Goal: Task Accomplishment & Management: Complete application form

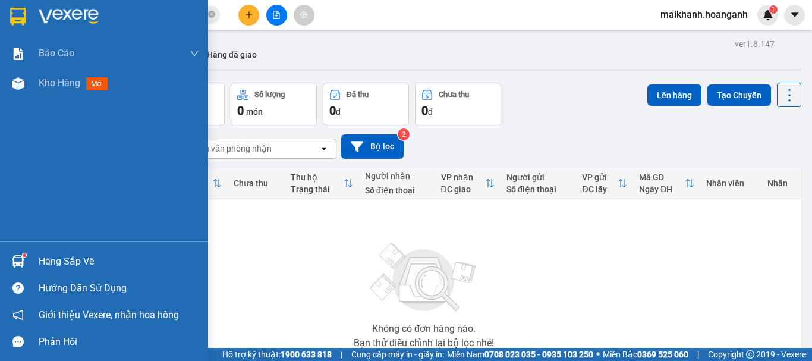
click at [18, 8] on img at bounding box center [17, 17] width 15 height 18
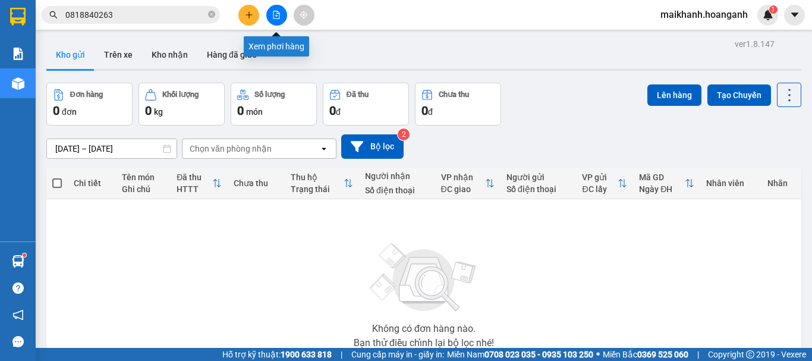
click at [268, 14] on button at bounding box center [276, 15] width 21 height 21
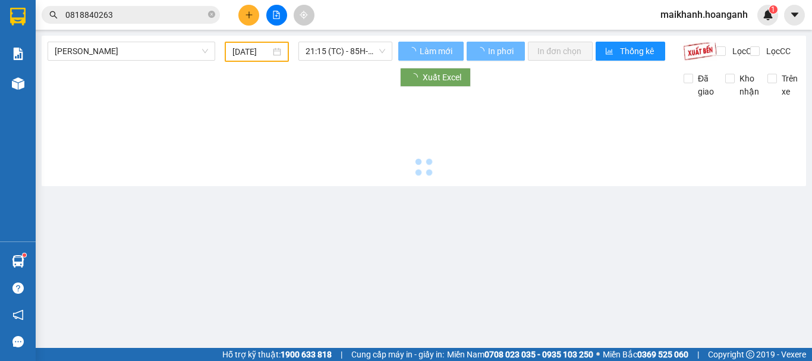
type input "[DATE]"
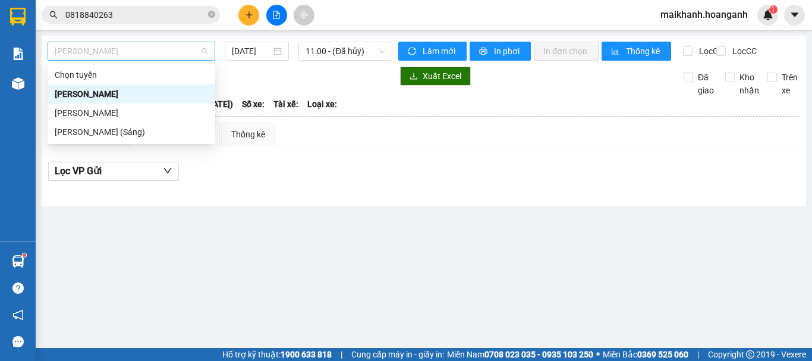
click at [164, 56] on span "[PERSON_NAME]" at bounding box center [131, 51] width 153 height 18
click at [158, 129] on div "[PERSON_NAME] (Sáng)" at bounding box center [131, 131] width 153 height 13
type input "[DATE]"
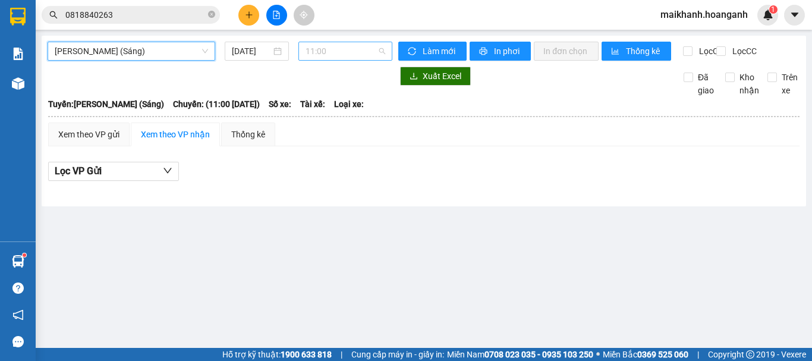
click at [319, 56] on span "11:00" at bounding box center [346, 51] width 80 height 18
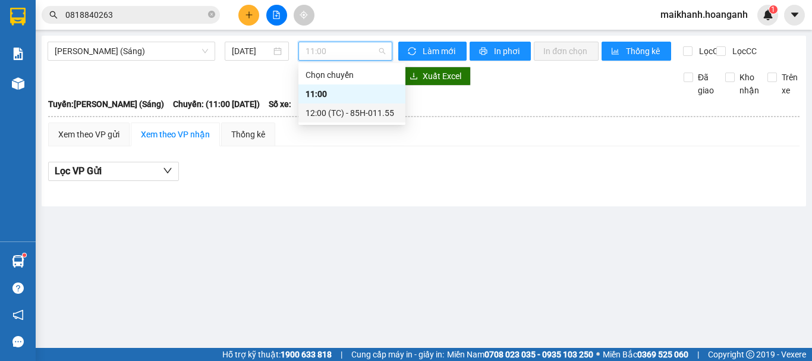
click at [330, 117] on div "12:00 (TC) - 85H-011.55" at bounding box center [352, 112] width 93 height 13
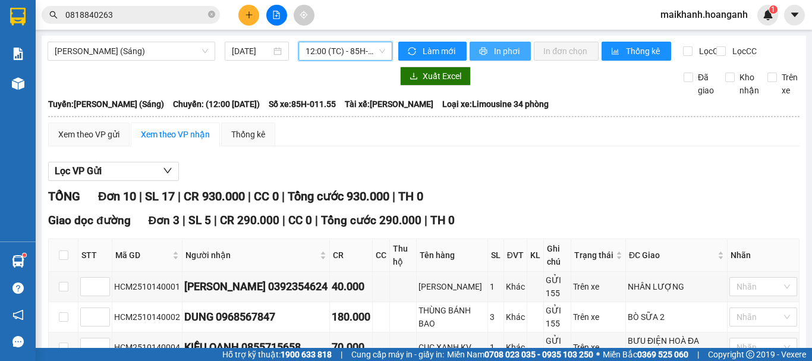
click at [497, 49] on span "In phơi" at bounding box center [507, 51] width 27 height 13
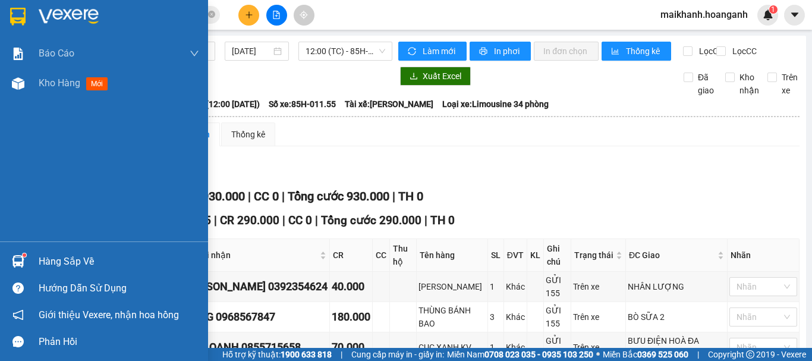
click at [29, 17] on div at bounding box center [104, 19] width 208 height 39
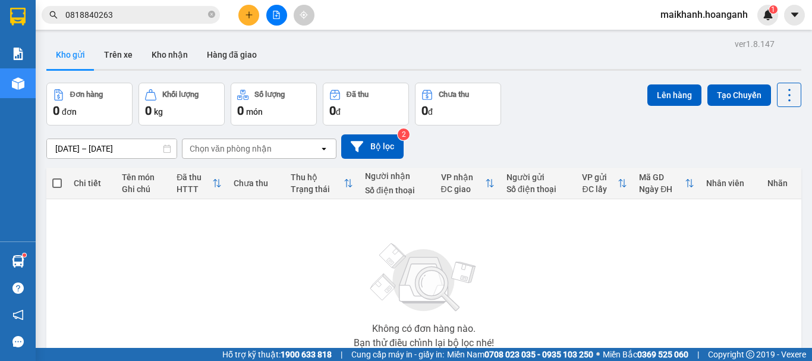
click at [721, 12] on span "maikhanh.hoanganh" at bounding box center [704, 14] width 106 height 15
click at [716, 37] on span "Đăng xuất" at bounding box center [709, 36] width 81 height 13
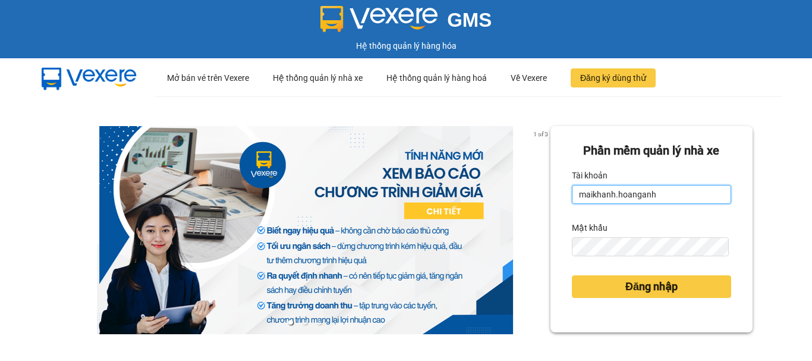
click at [675, 202] on input "maikhanh.hoanganh" at bounding box center [651, 194] width 159 height 19
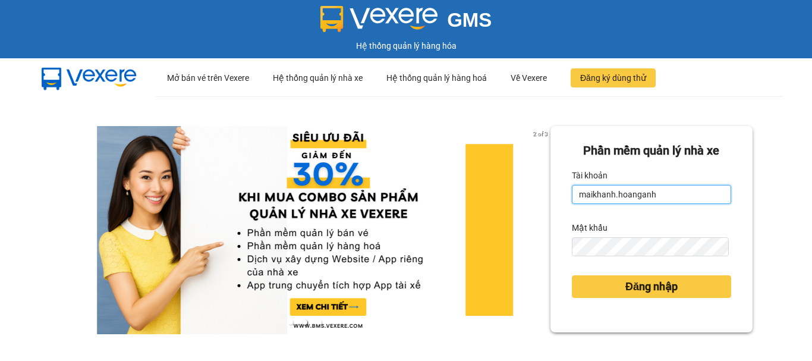
type input "xuanhoang.hoanganh"
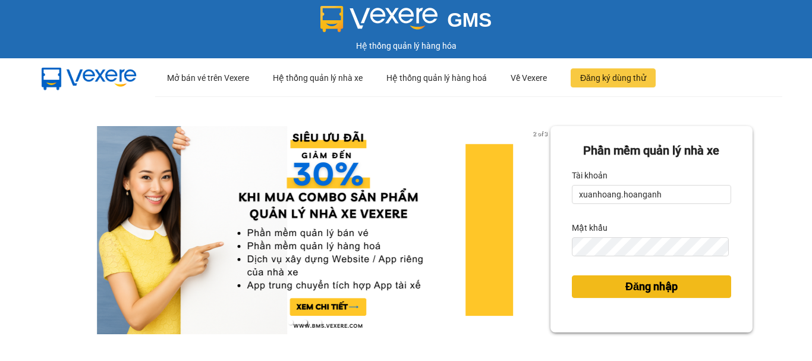
click at [656, 291] on span "Đăng nhập" at bounding box center [651, 286] width 52 height 17
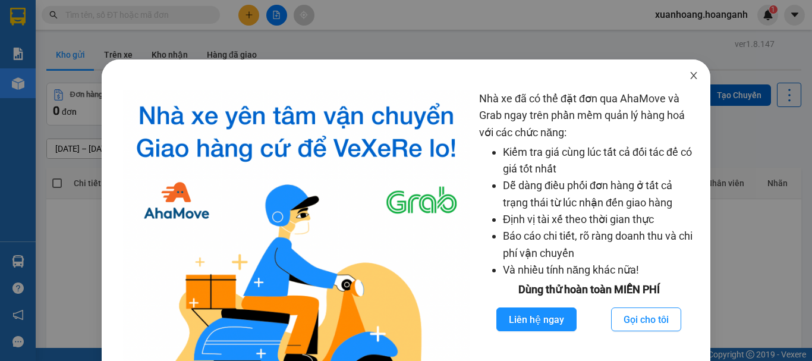
click at [690, 82] on span "Close" at bounding box center [693, 75] width 33 height 33
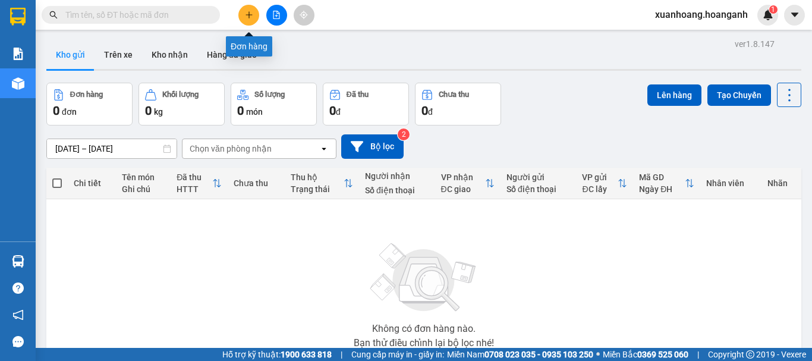
click at [248, 22] on button at bounding box center [248, 15] width 21 height 21
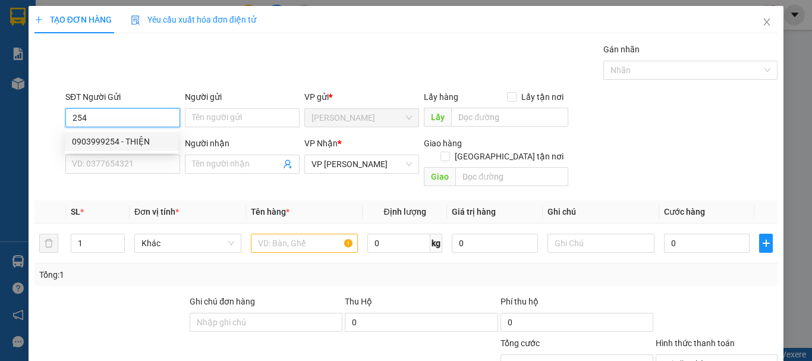
click at [128, 143] on div "0903999254 - THIỆN" at bounding box center [121, 141] width 99 height 13
type input "0903999254"
type input "THIỆN"
type input "40.000"
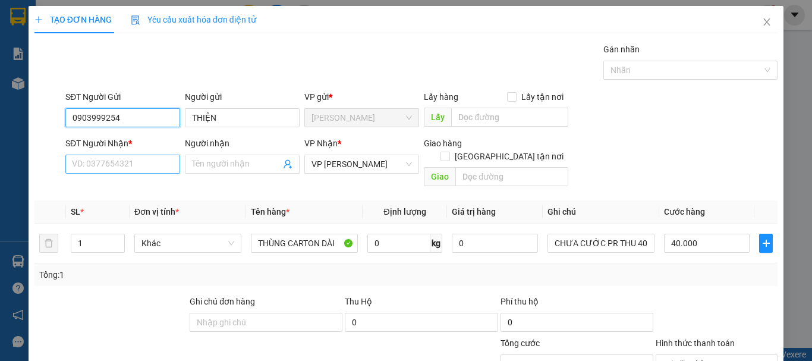
type input "0903999254"
click at [127, 161] on input "SĐT Người Nhận *" at bounding box center [122, 164] width 115 height 19
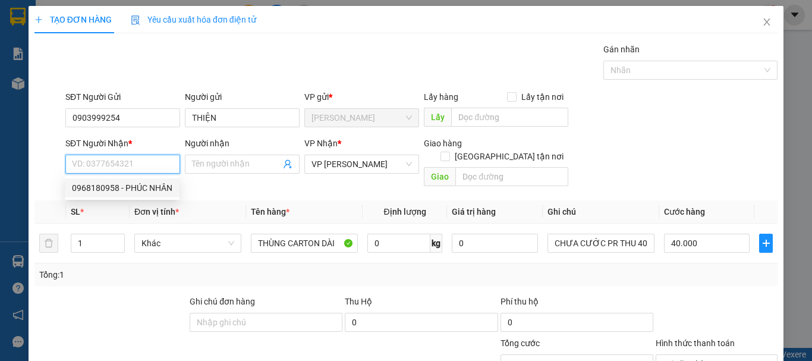
click at [132, 183] on div "0968180958 - PHÚC NHÂN" at bounding box center [122, 187] width 100 height 13
type input "0968180958"
type input "PHÚC NHÂN"
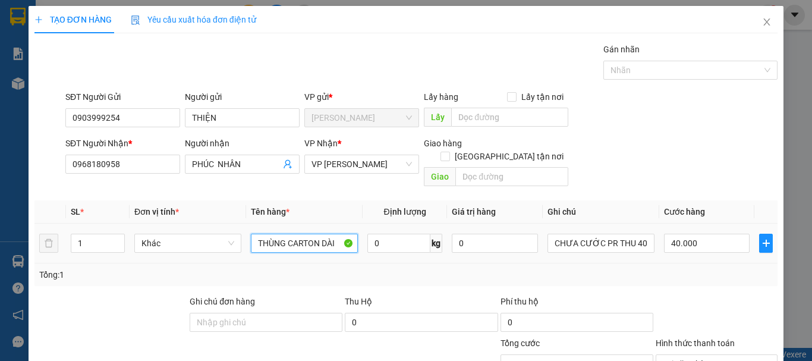
drag, startPoint x: 333, startPoint y: 235, endPoint x: 174, endPoint y: 243, distance: 159.5
click at [174, 243] on tr "1 Khác THÙNG CARTON DÀI 0 kg 0 CHƯA CƯỚC PR THU 40 40.000" at bounding box center [405, 244] width 743 height 40
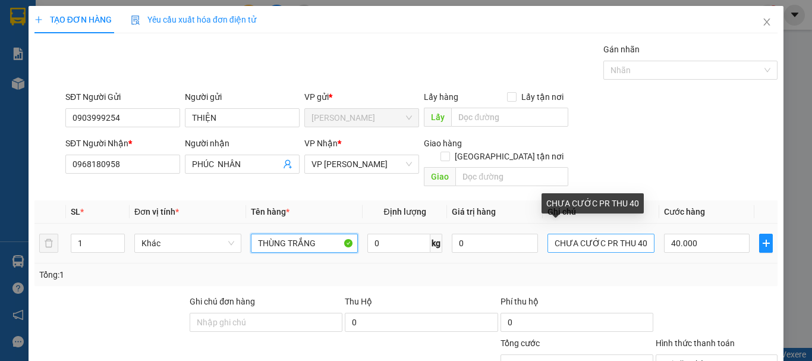
type input "THÙNG TRẮNG"
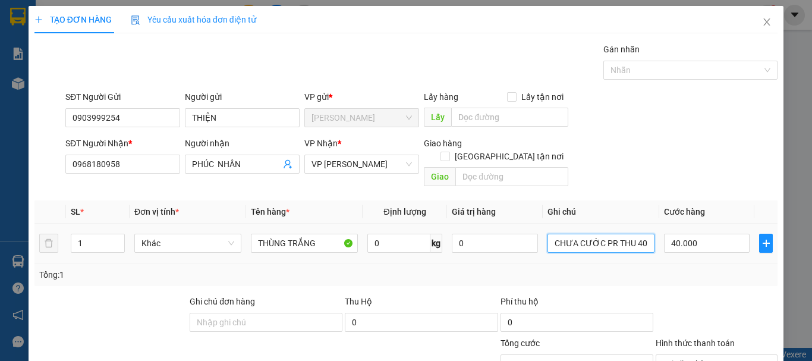
drag, startPoint x: 639, startPoint y: 229, endPoint x: 628, endPoint y: 242, distance: 16.5
click at [628, 242] on td "CHƯA CƯỚC PR THU 40" at bounding box center [601, 244] width 117 height 40
type input "CHƯA CƯỚC PR THU 30"
click at [710, 234] on input "40.000" at bounding box center [707, 243] width 86 height 19
type input "0"
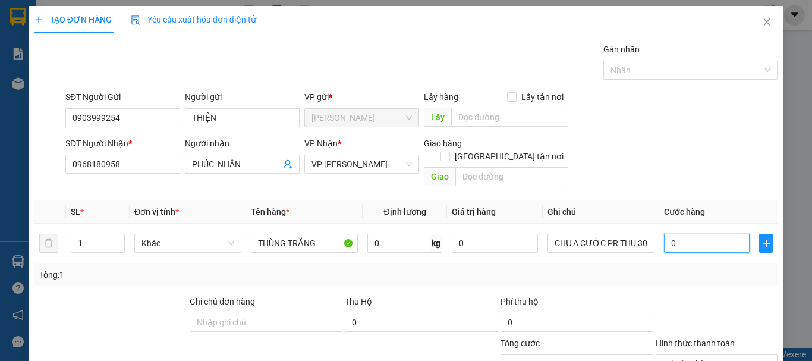
scroll to position [116, 0]
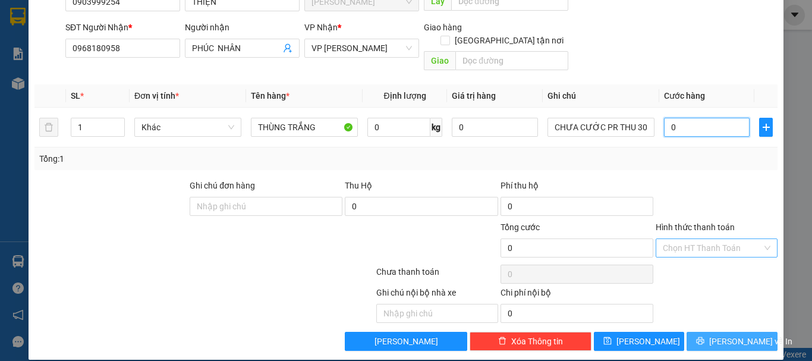
type input "0"
click at [740, 335] on span "Lưu và In" at bounding box center [750, 341] width 83 height 13
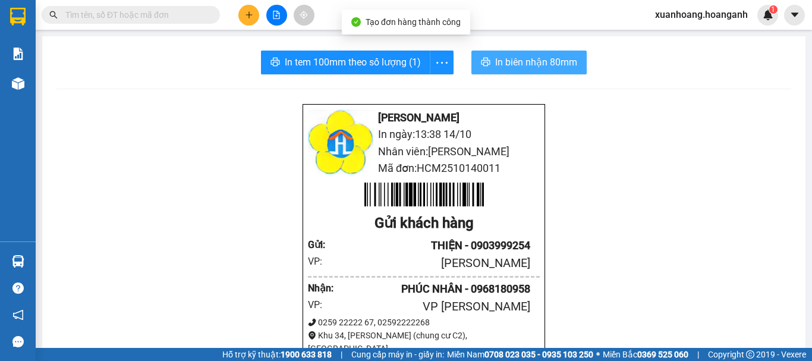
click at [522, 68] on span "In biên nhận 80mm" at bounding box center [536, 62] width 82 height 15
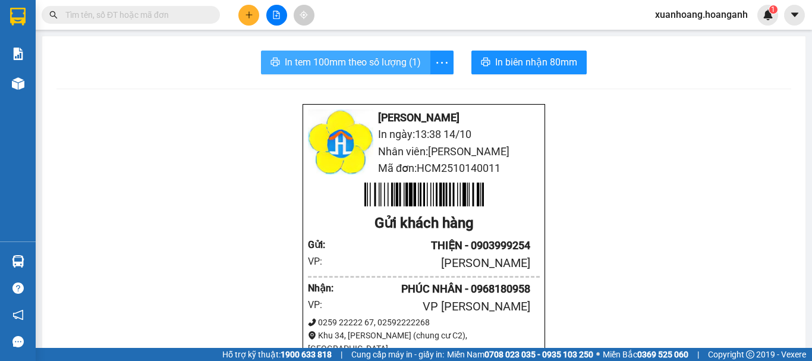
click at [409, 58] on span "In tem 100mm theo số lượng (1)" at bounding box center [353, 62] width 136 height 15
